Goal: Transaction & Acquisition: Subscribe to service/newsletter

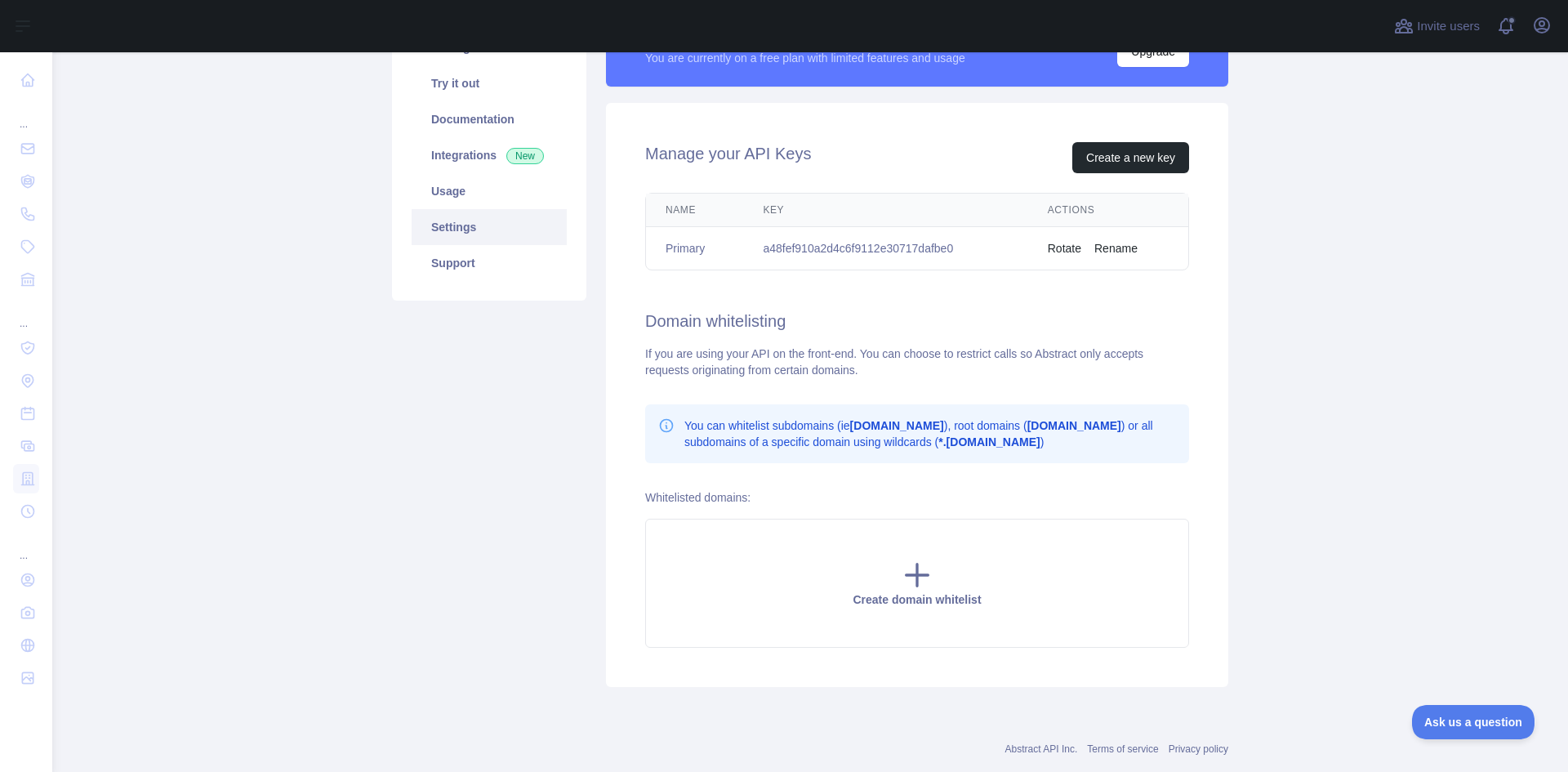
scroll to position [82, 0]
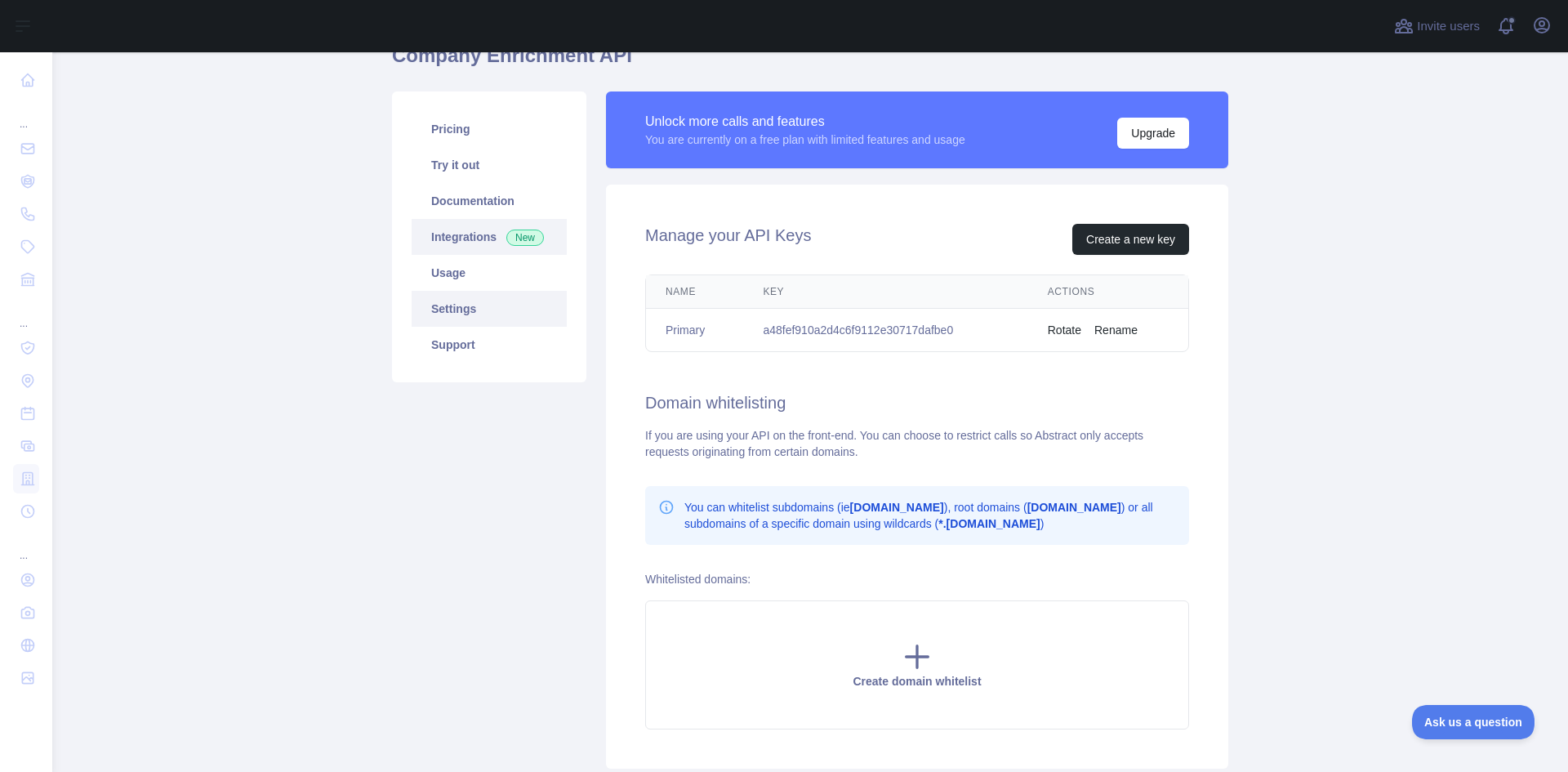
click at [487, 236] on link "Integrations New" at bounding box center [489, 236] width 155 height 36
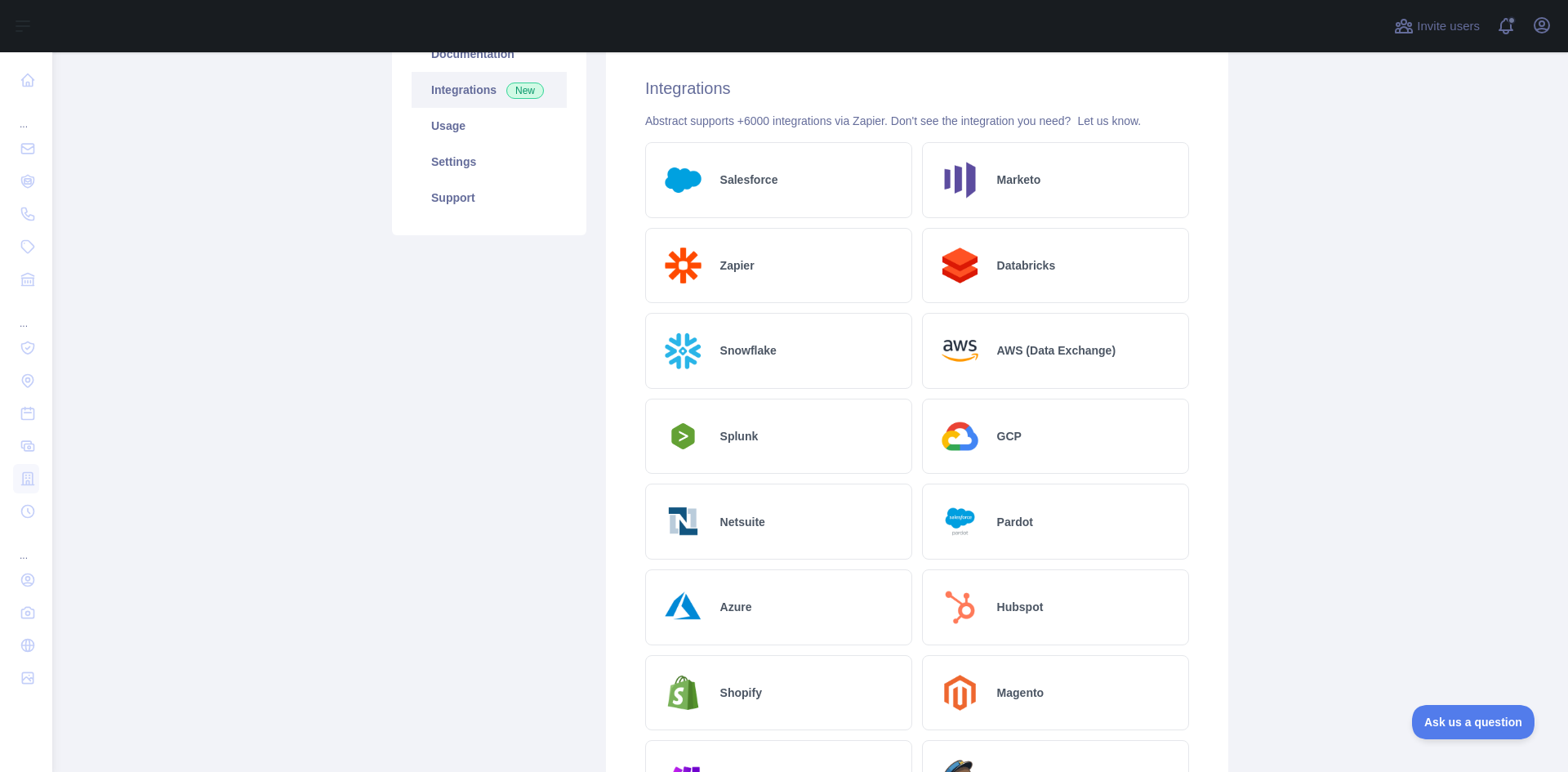
scroll to position [203, 0]
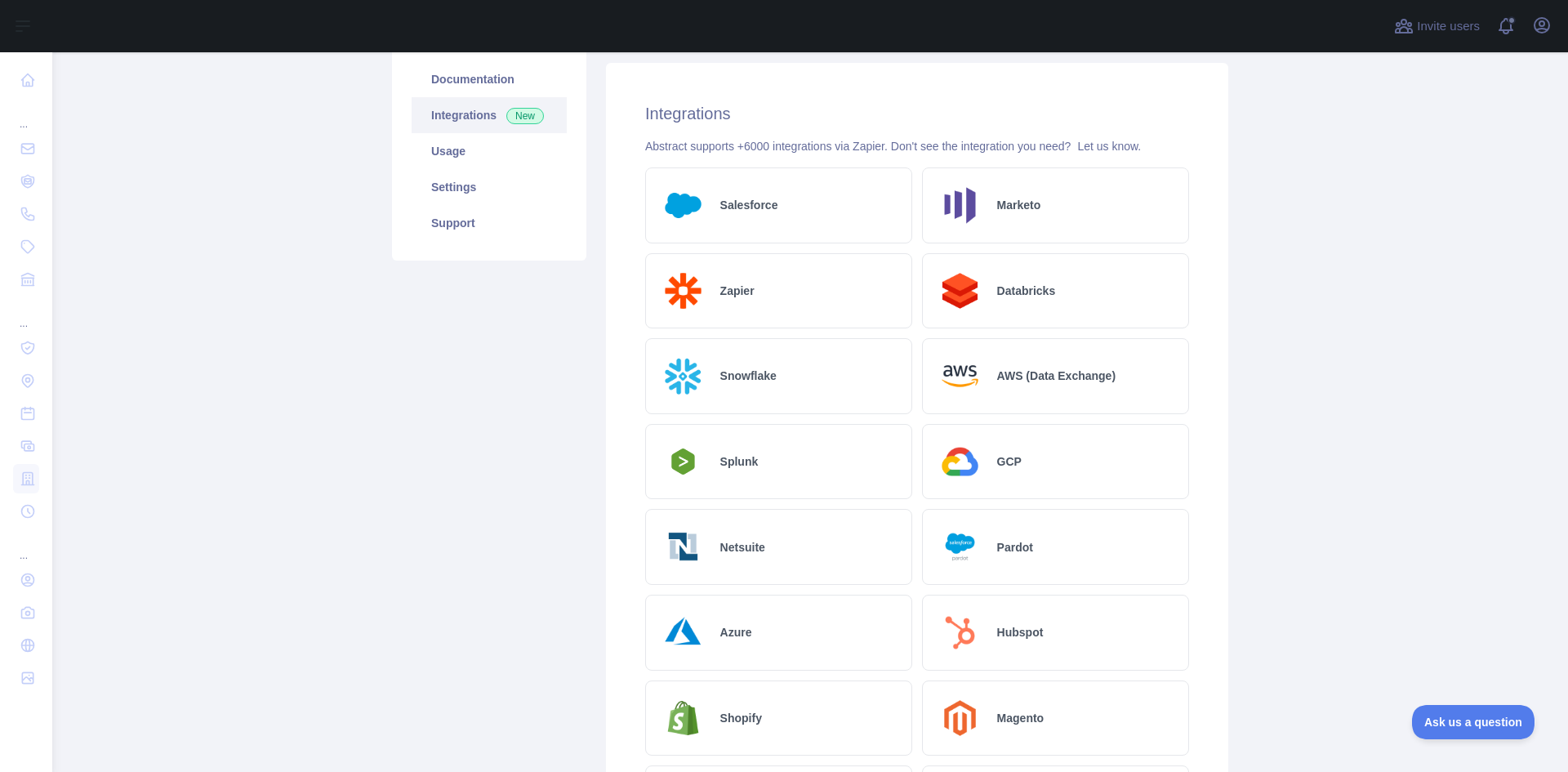
click at [719, 623] on div "Azure" at bounding box center [779, 633] width 267 height 76
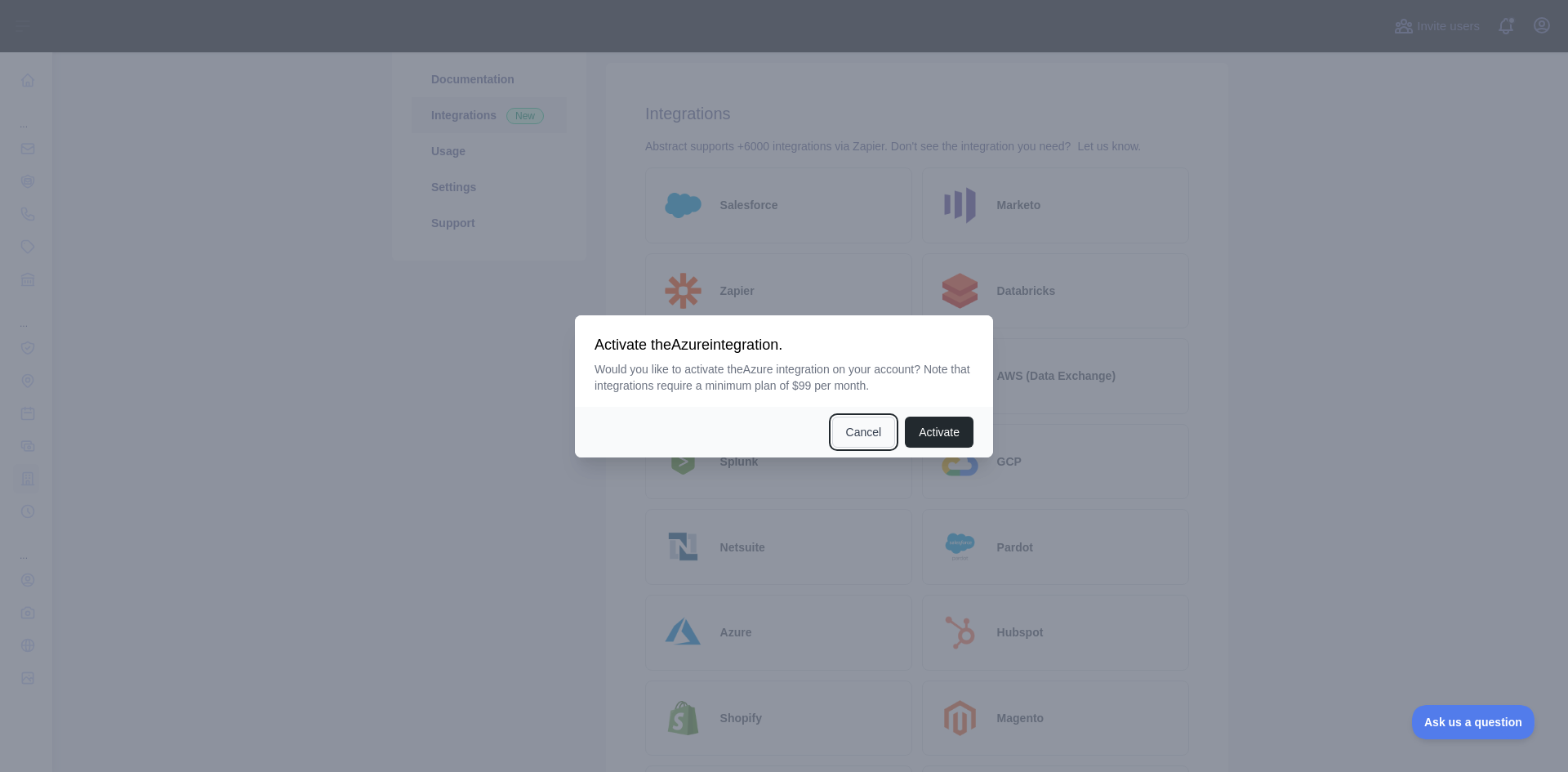
click at [859, 441] on button "Cancel" at bounding box center [864, 432] width 64 height 31
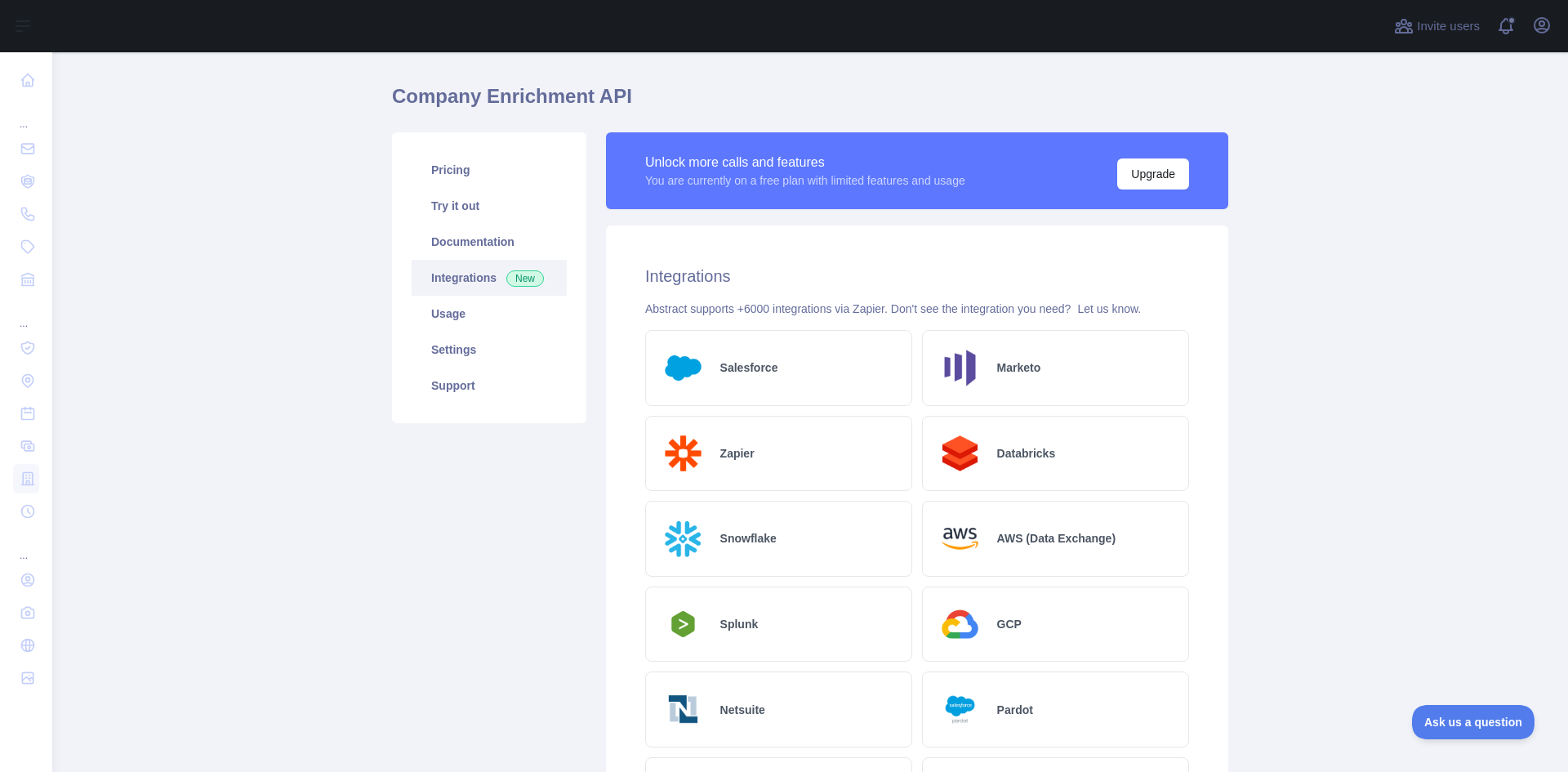
scroll to position [0, 0]
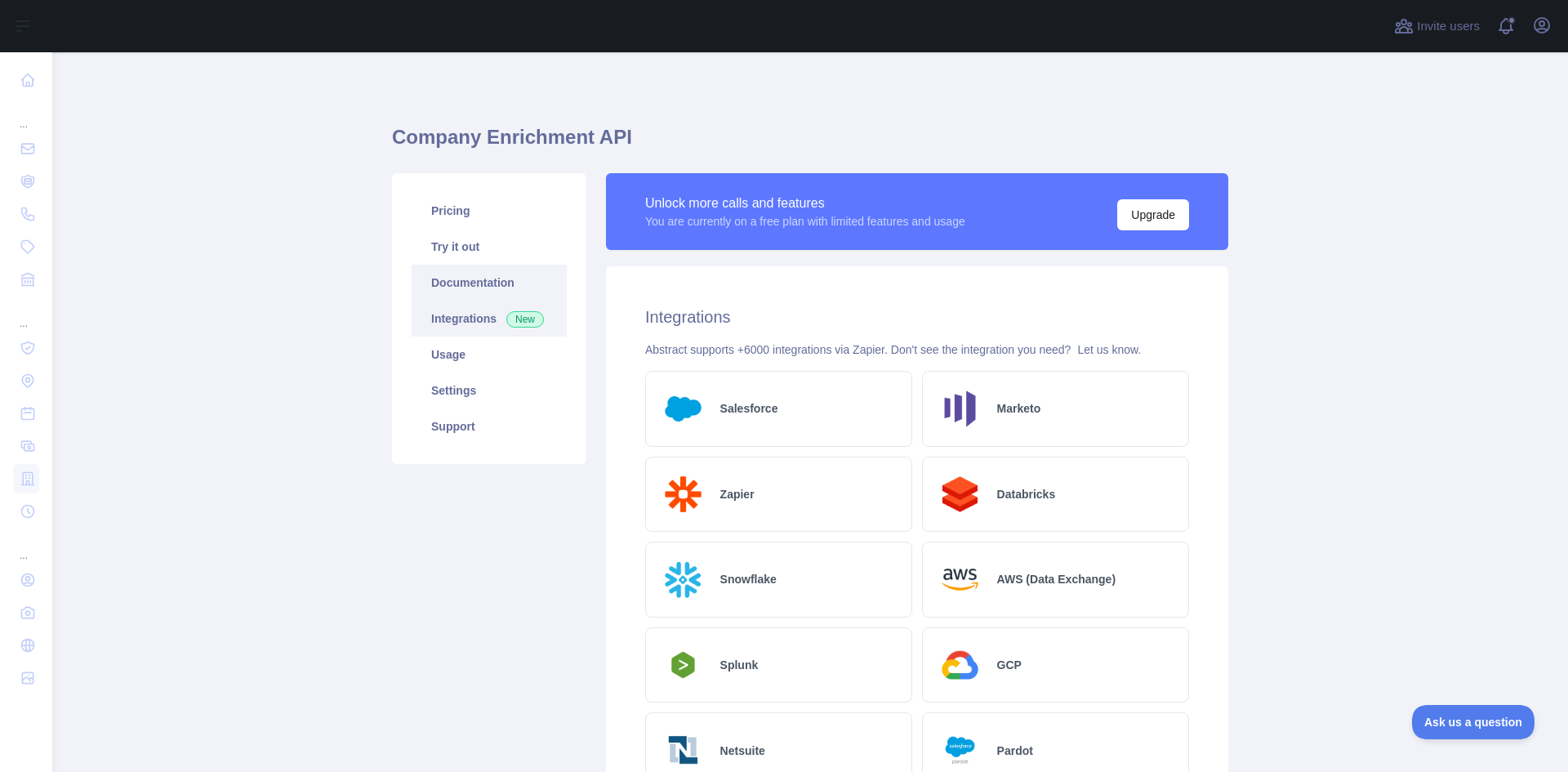
click at [483, 283] on link "Documentation" at bounding box center [489, 283] width 155 height 36
click at [445, 255] on link "Try it out" at bounding box center [489, 247] width 155 height 36
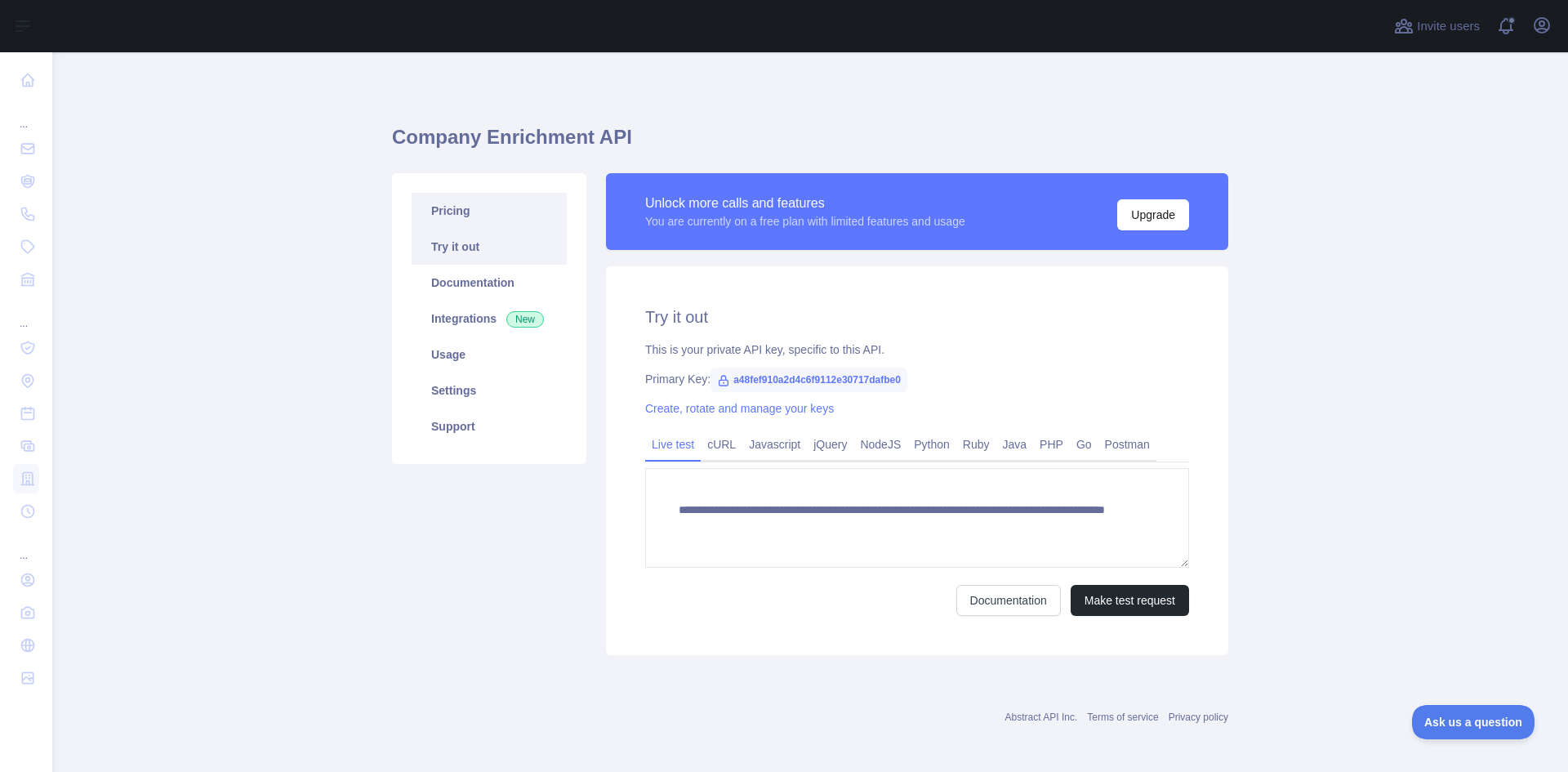
click at [431, 210] on link "Pricing" at bounding box center [489, 211] width 155 height 36
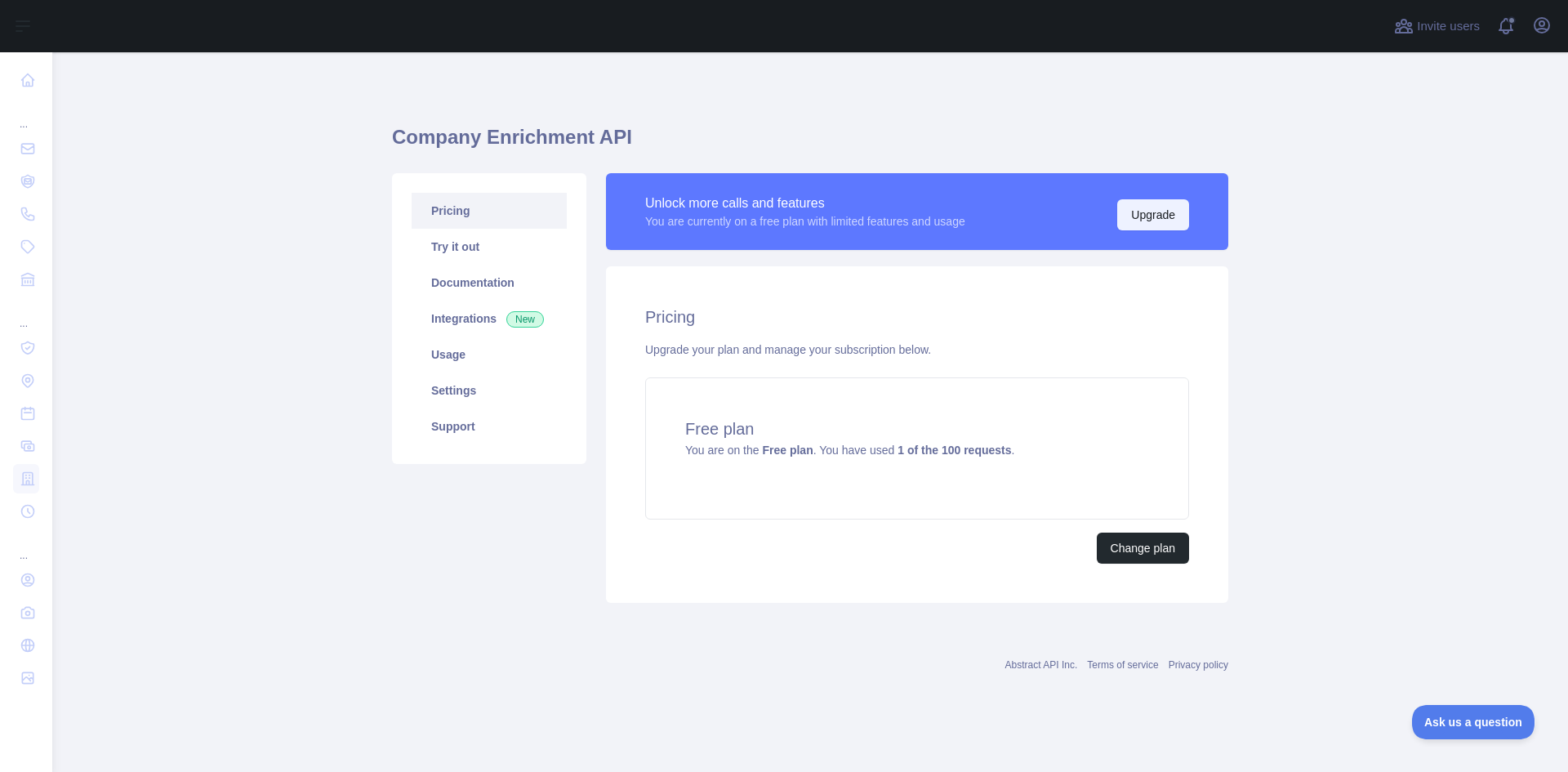
click at [1135, 221] on button "Upgrade" at bounding box center [1152, 214] width 72 height 31
